Goal: Task Accomplishment & Management: Use online tool/utility

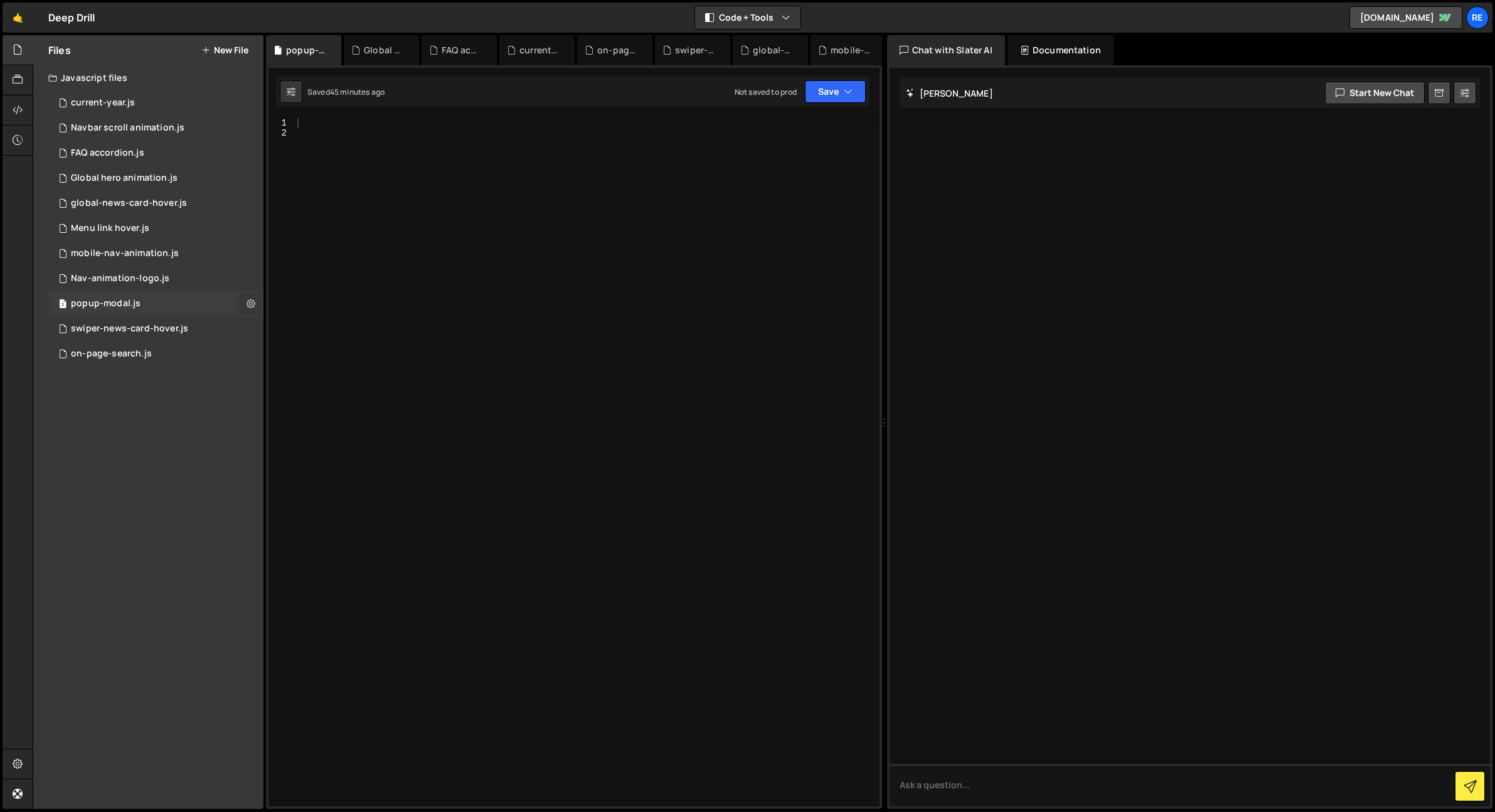
click at [254, 304] on icon at bounding box center [251, 303] width 9 height 12
click at [303, 390] on button "Delete File" at bounding box center [328, 380] width 123 height 25
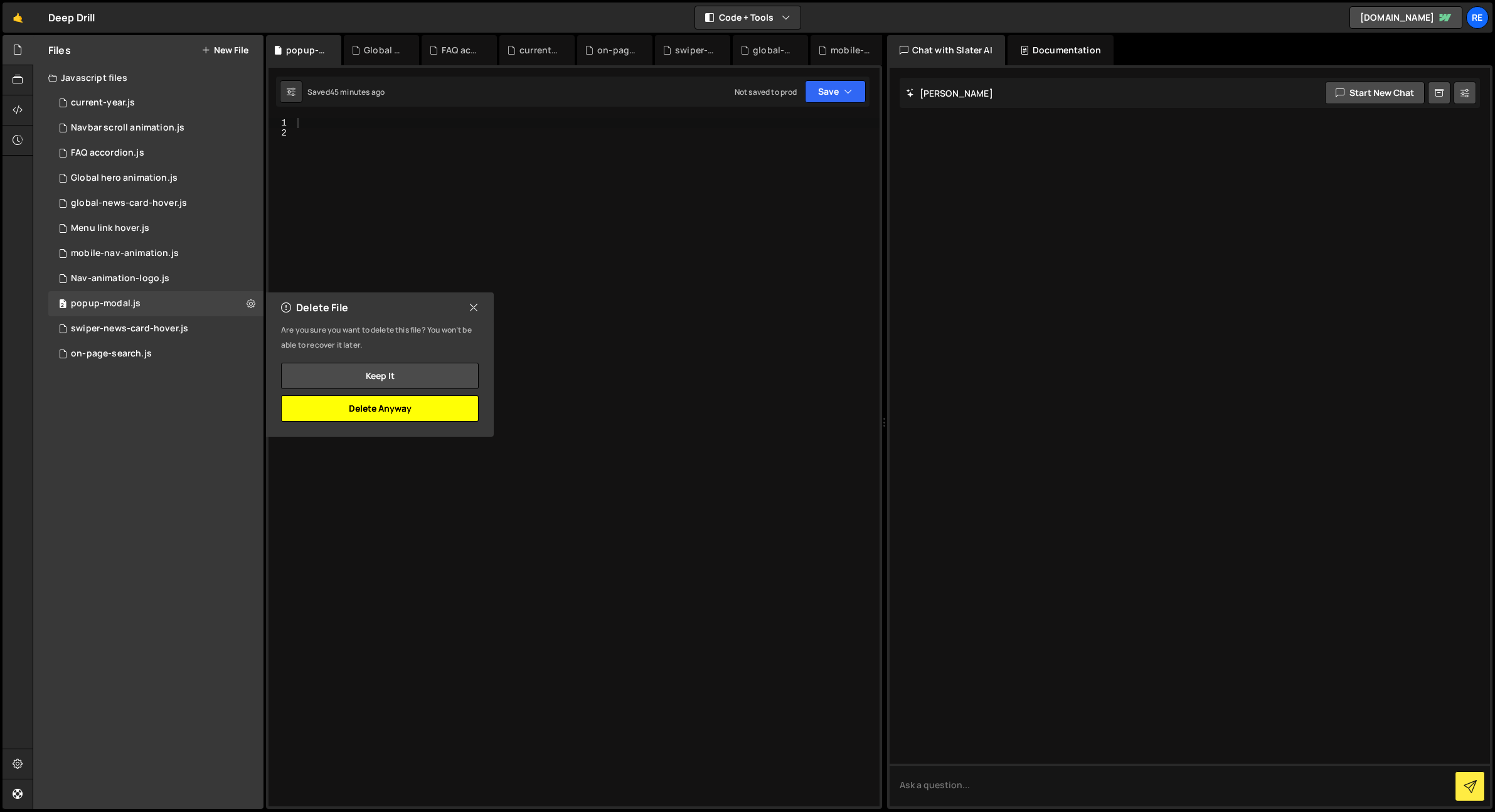
click at [416, 412] on button "Delete Anyway" at bounding box center [380, 409] width 198 height 27
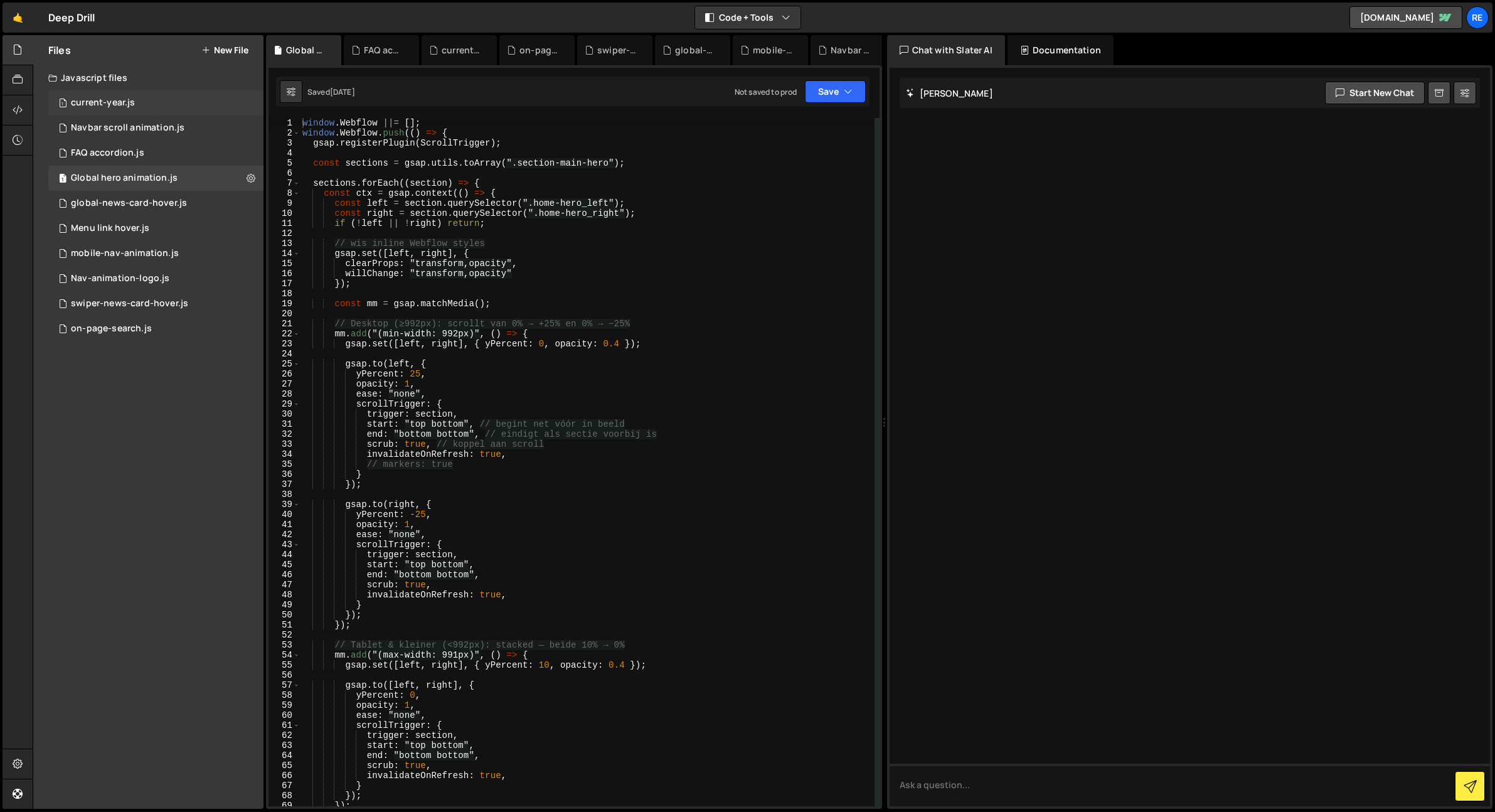
click at [192, 104] on div "1 current-year.js 0" at bounding box center [156, 102] width 215 height 25
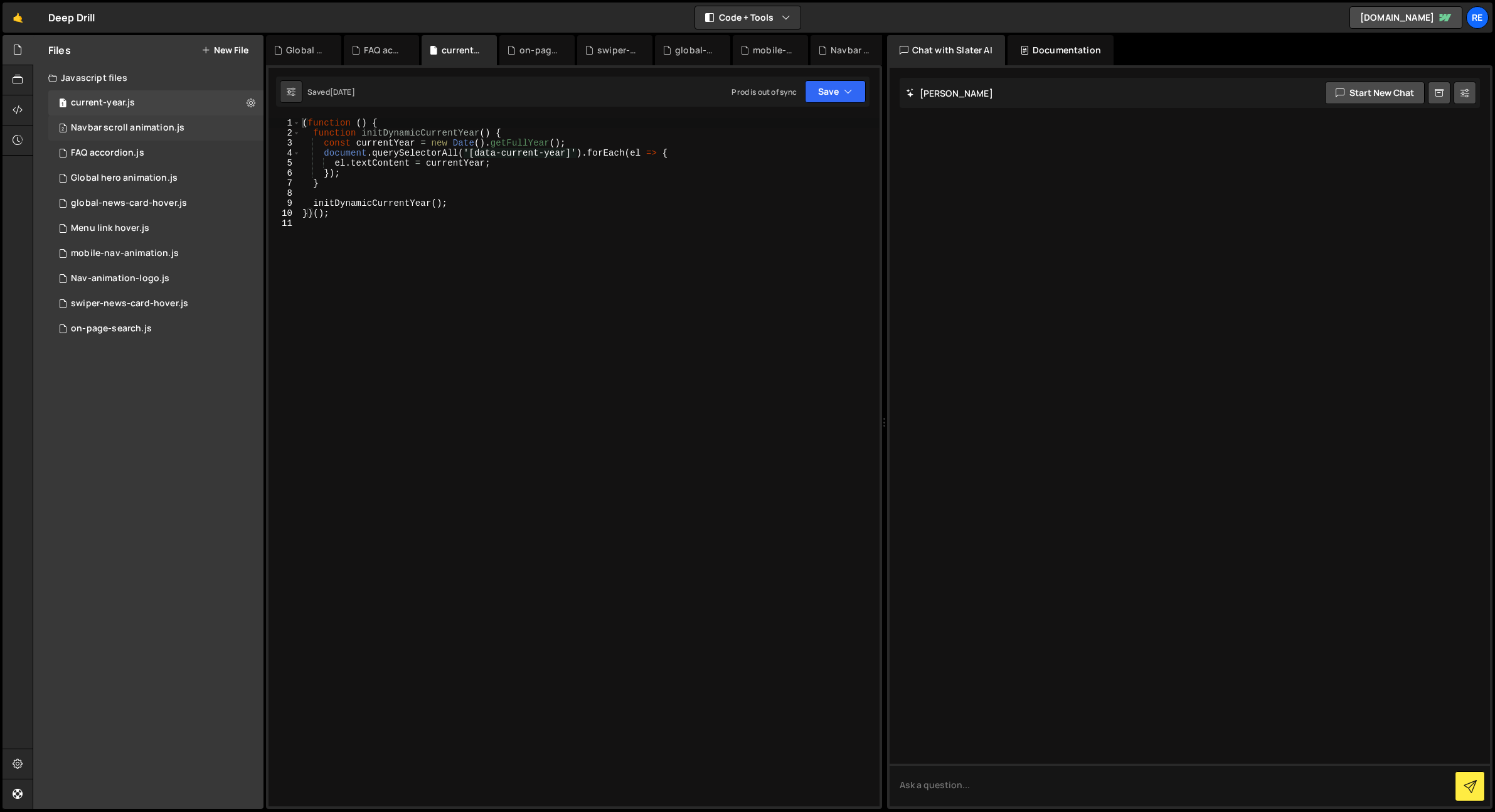
click at [171, 120] on div "2 Navbar scroll animation.js 0" at bounding box center [156, 128] width 215 height 25
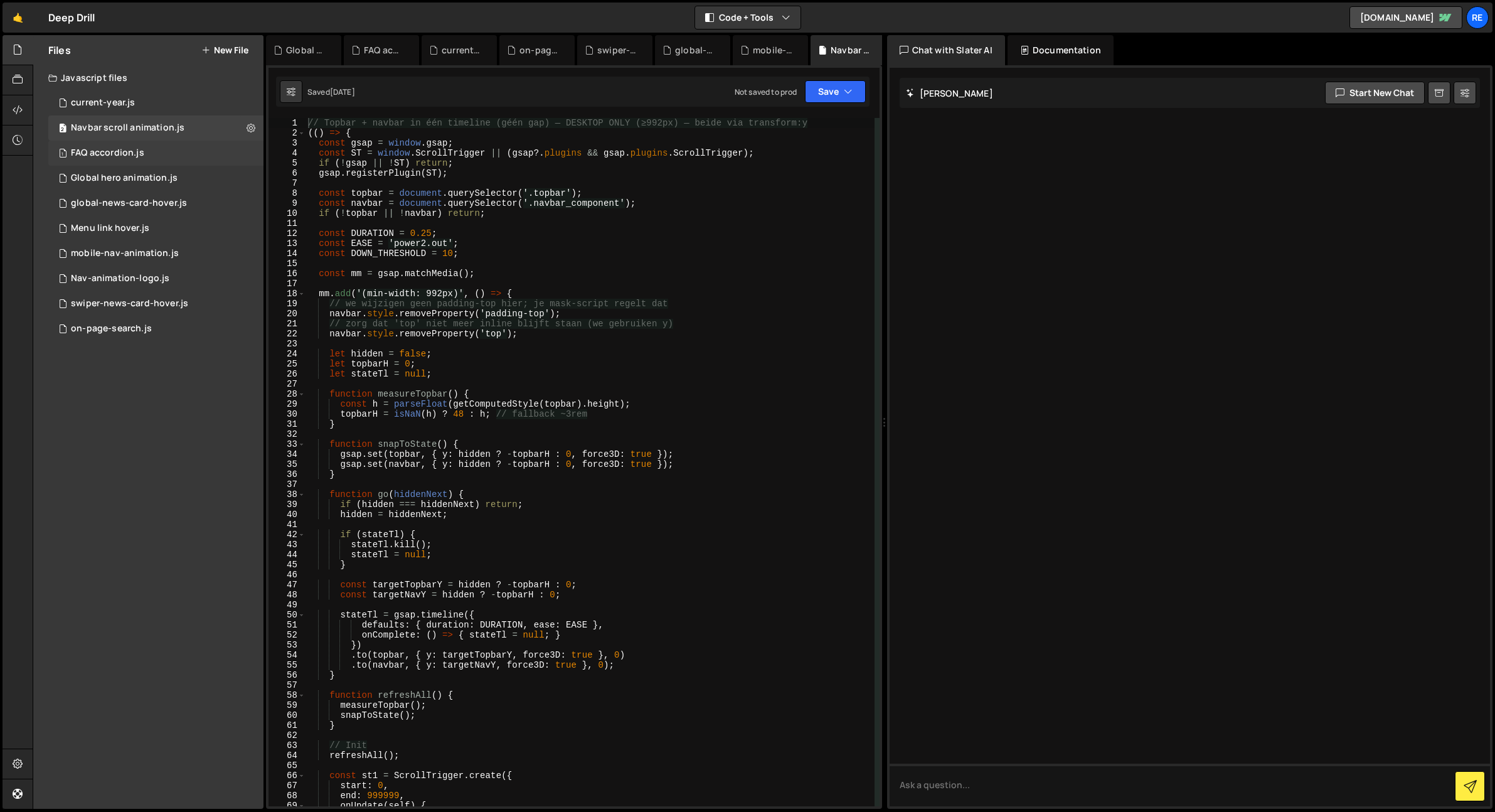
click at [157, 154] on div "1 FAQ accordion.js 0" at bounding box center [156, 153] width 215 height 25
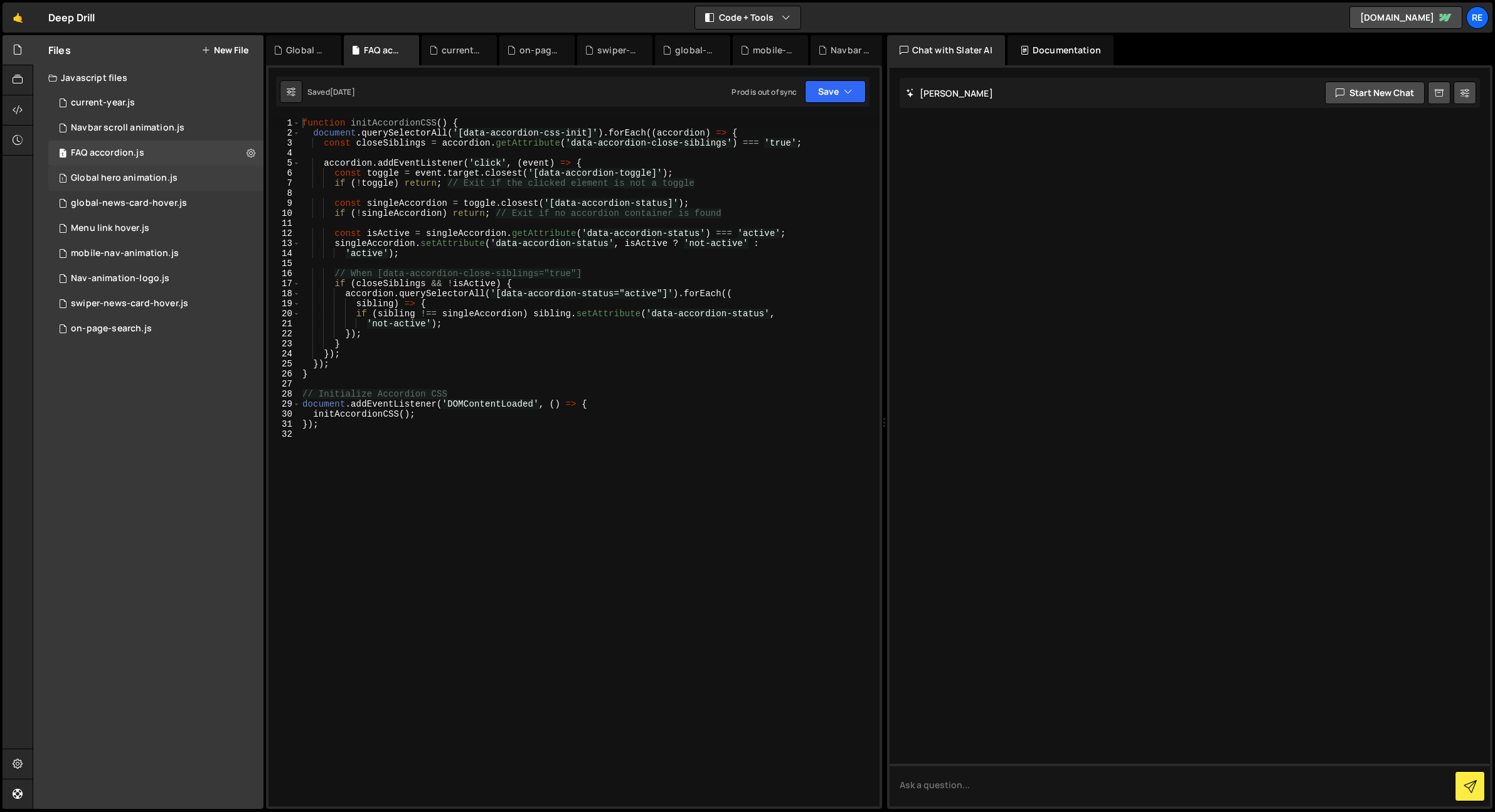
click at [148, 182] on div "Global hero animation.js" at bounding box center [125, 178] width 107 height 12
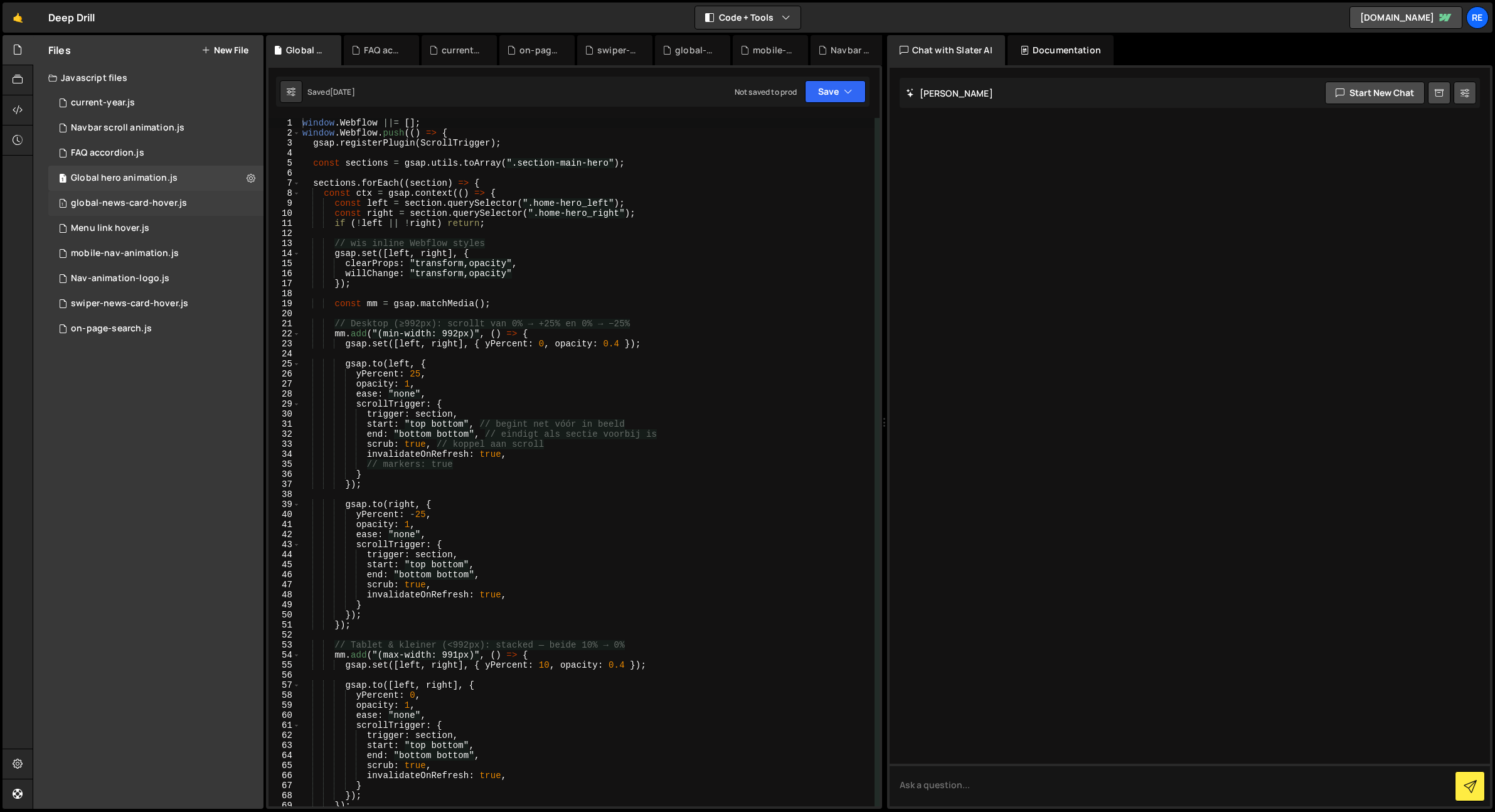
click at [145, 202] on div "global-news-card-hover.js" at bounding box center [129, 203] width 116 height 12
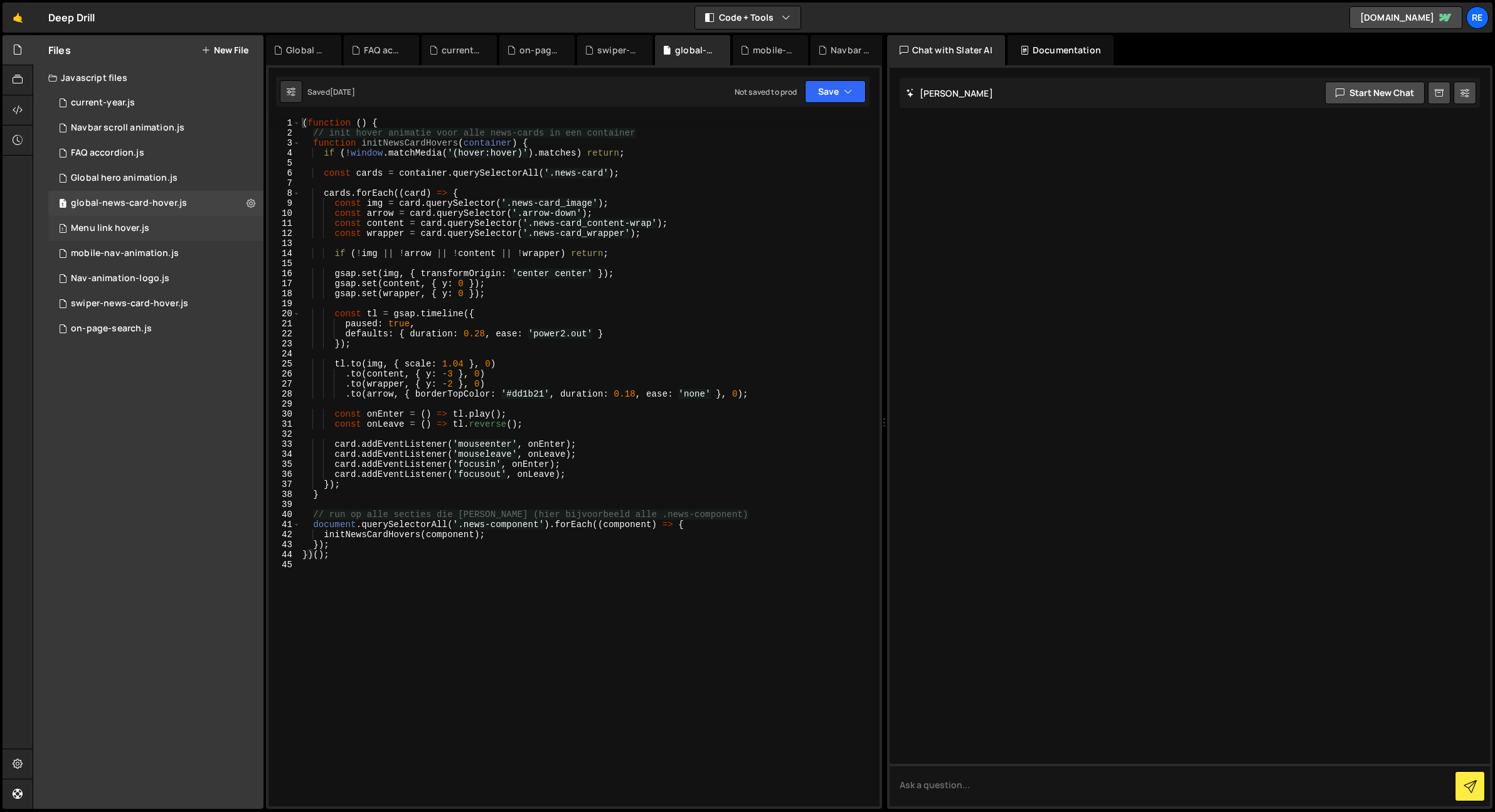
click at [134, 229] on div "Menu link hover.js" at bounding box center [110, 228] width 78 height 12
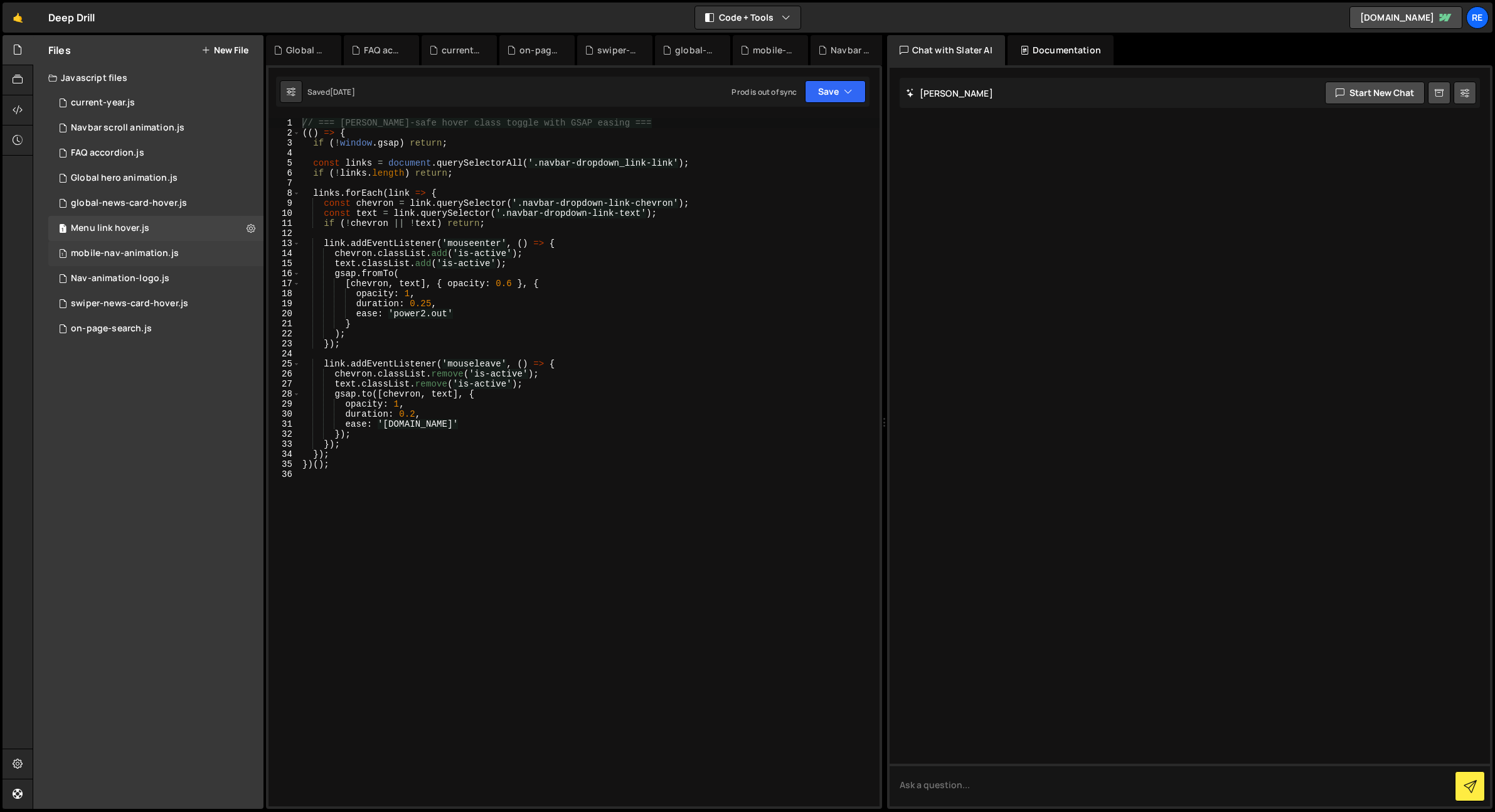
click at [126, 246] on div "1 mobile-nav-animation.js 0" at bounding box center [156, 254] width 215 height 25
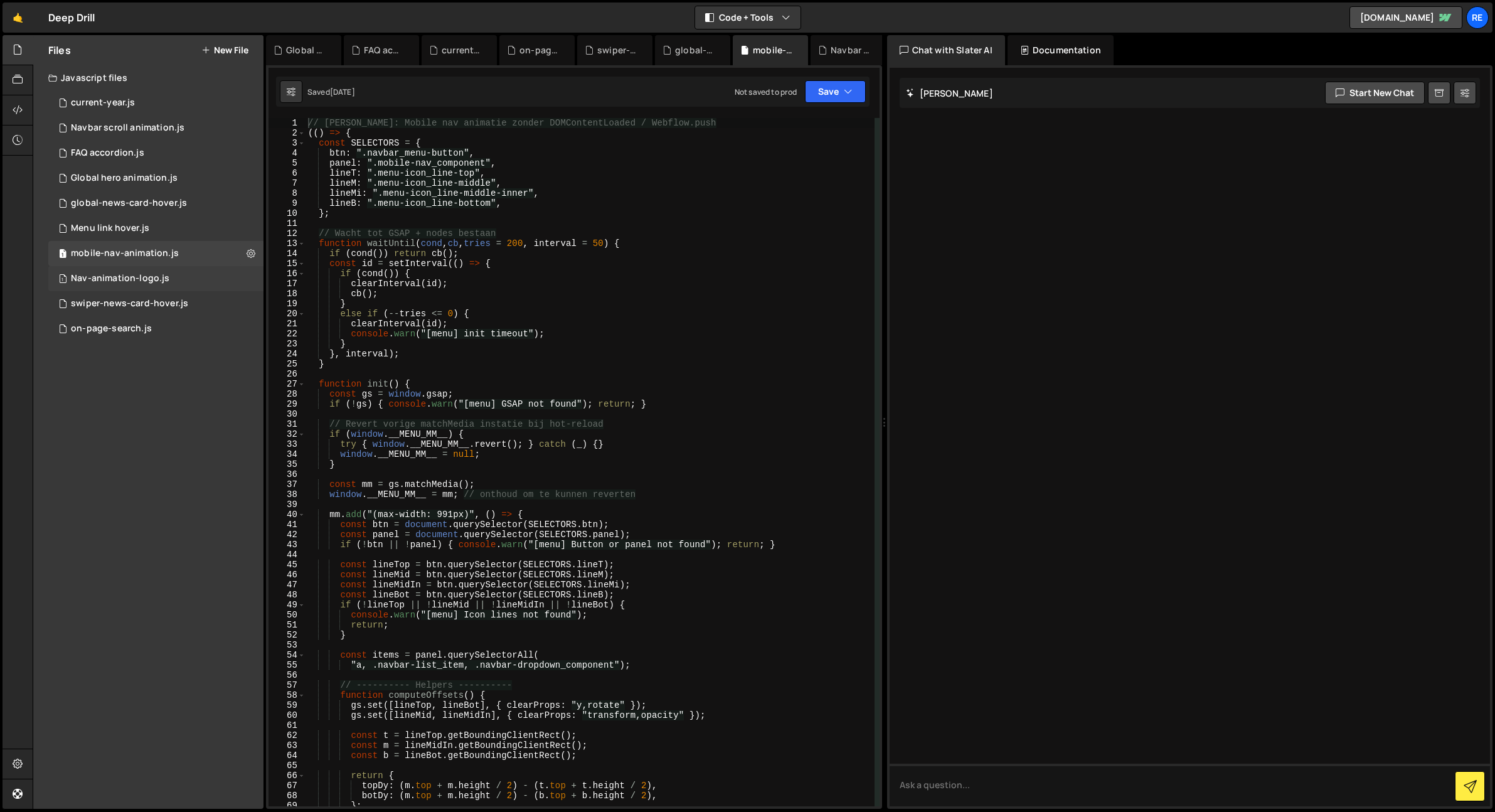
click at [131, 269] on div "1 Nav-animation-logo.js 0" at bounding box center [156, 279] width 215 height 25
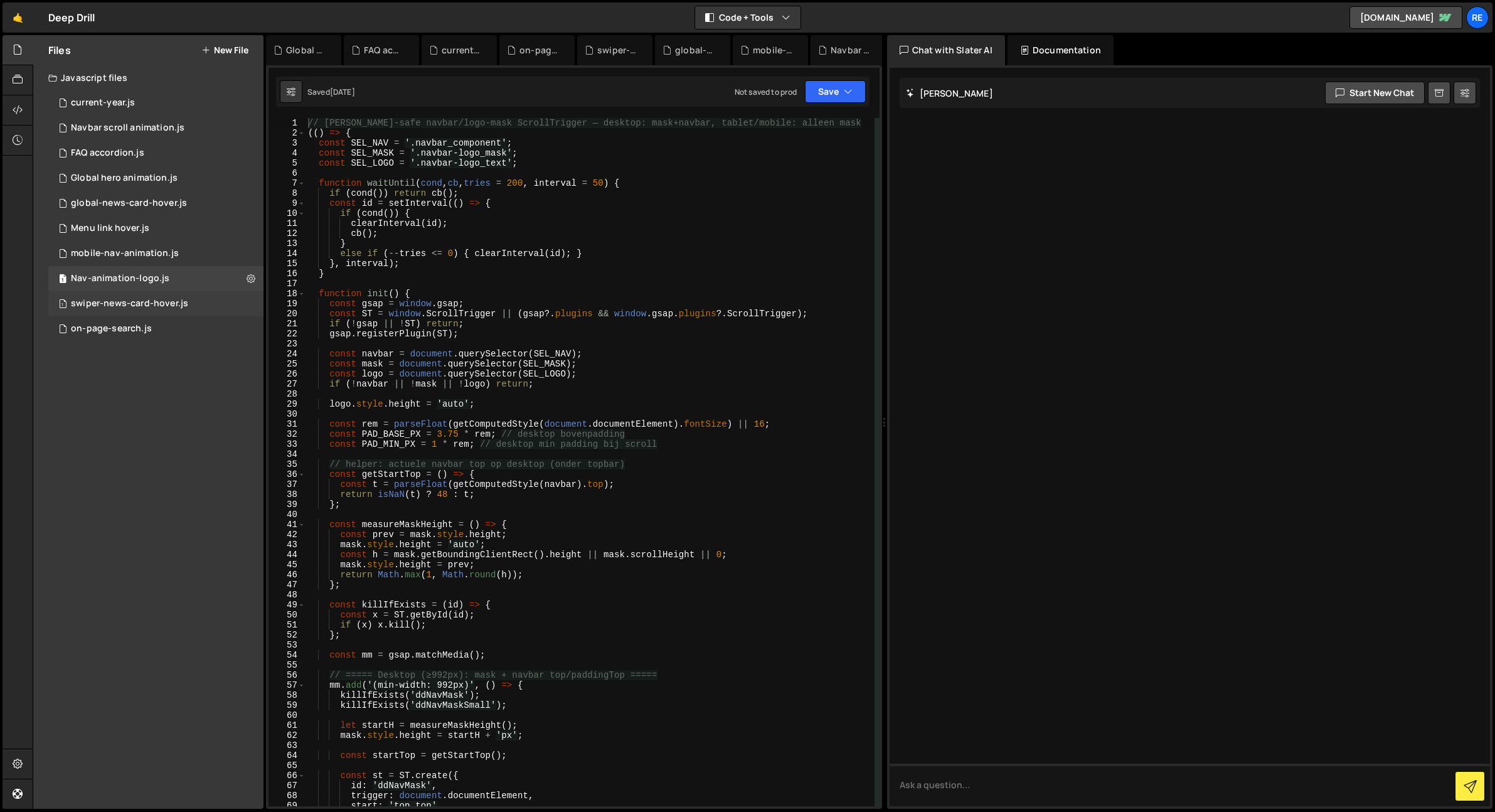
click at [126, 296] on div "1 swiper-news-card-hover.js 0" at bounding box center [156, 304] width 215 height 25
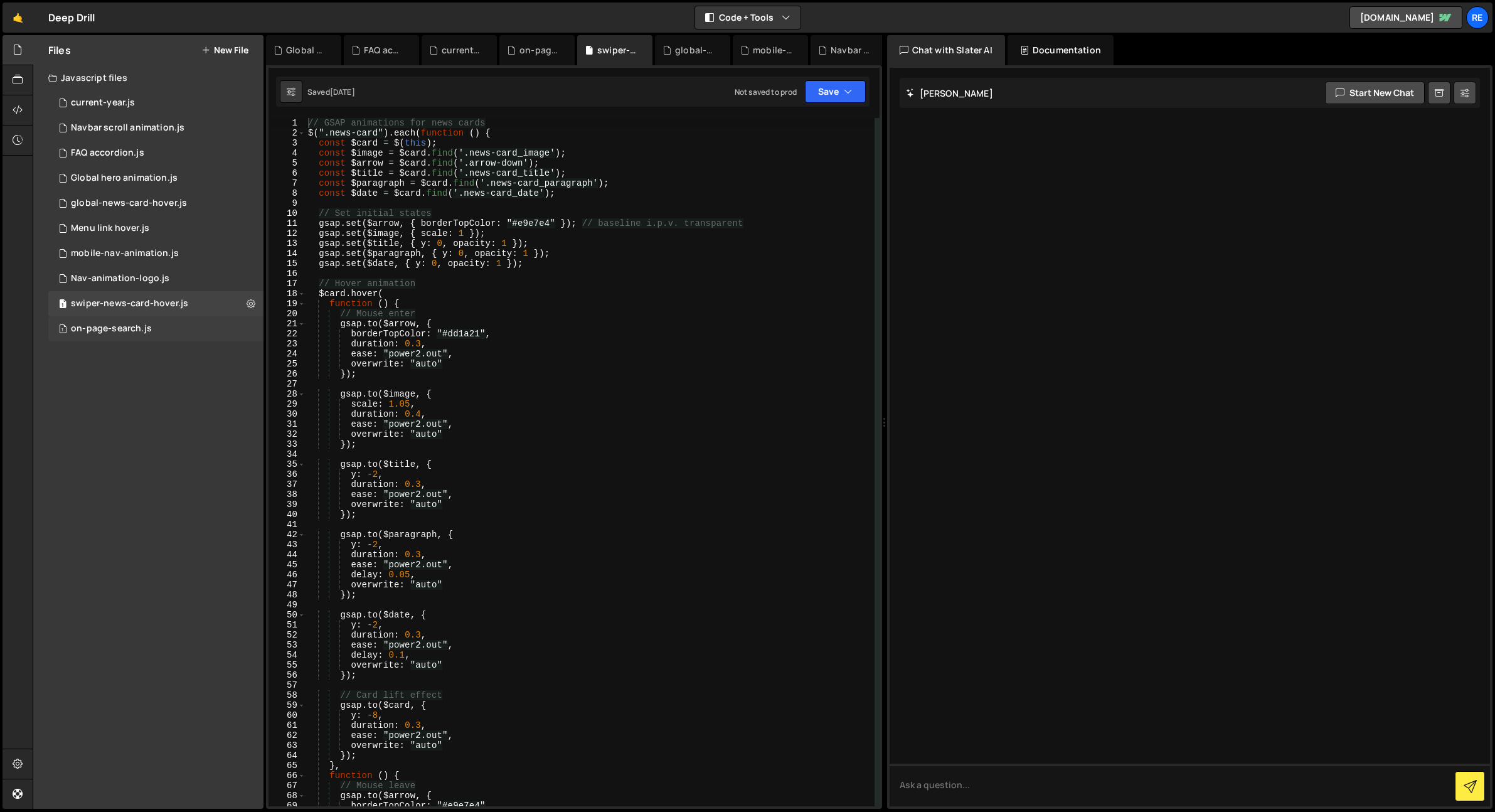
click at [125, 328] on div "on-page-search.js" at bounding box center [111, 329] width 81 height 12
